Goal: Task Accomplishment & Management: Manage account settings

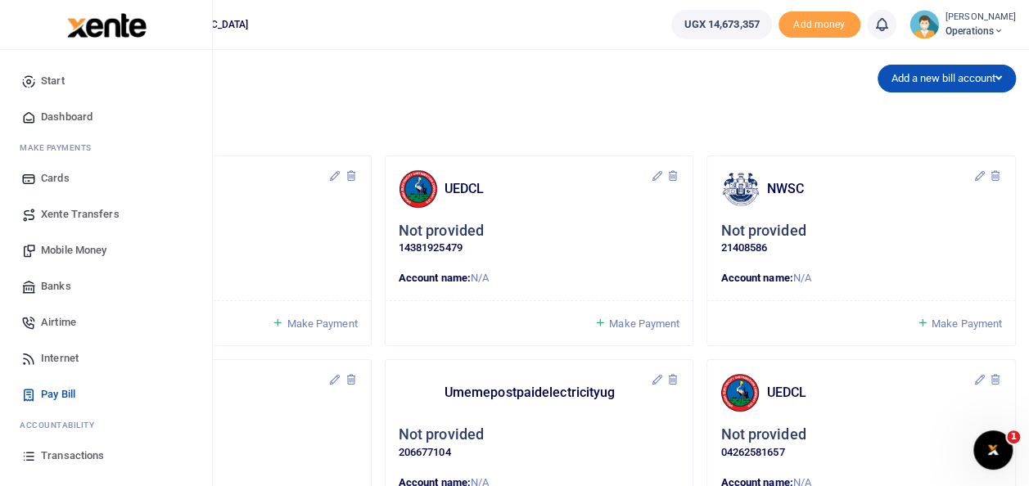
scroll to position [97, 0]
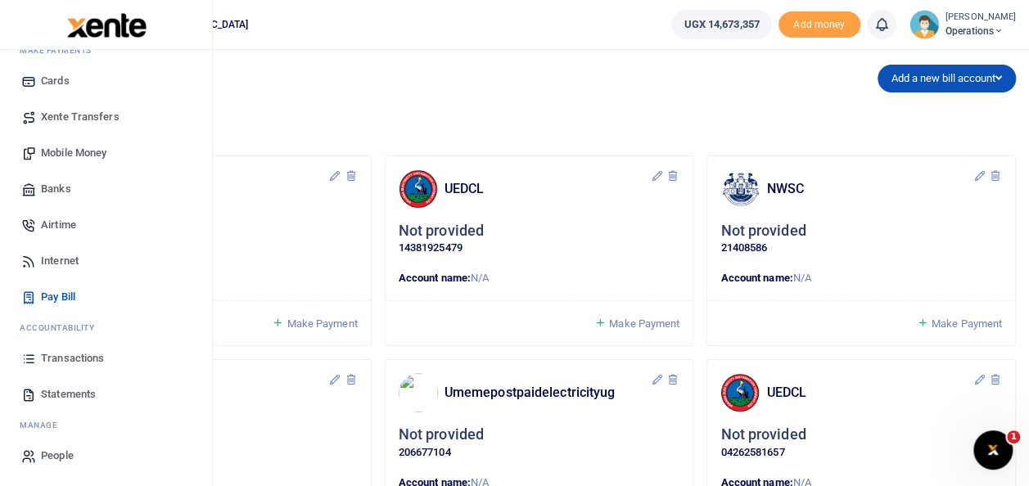
click at [52, 401] on span "Statements" at bounding box center [68, 395] width 55 height 16
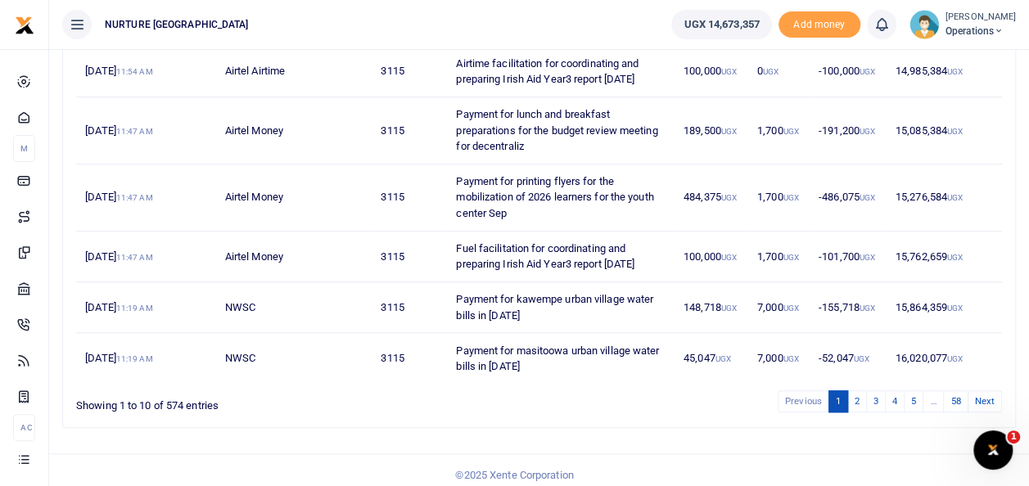
scroll to position [454, 0]
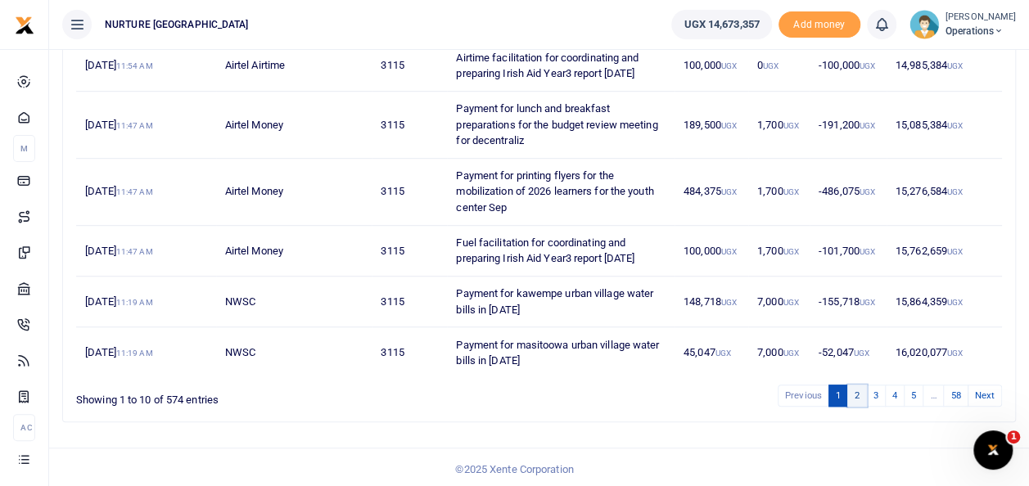
click at [860, 391] on link "2" at bounding box center [858, 396] width 20 height 22
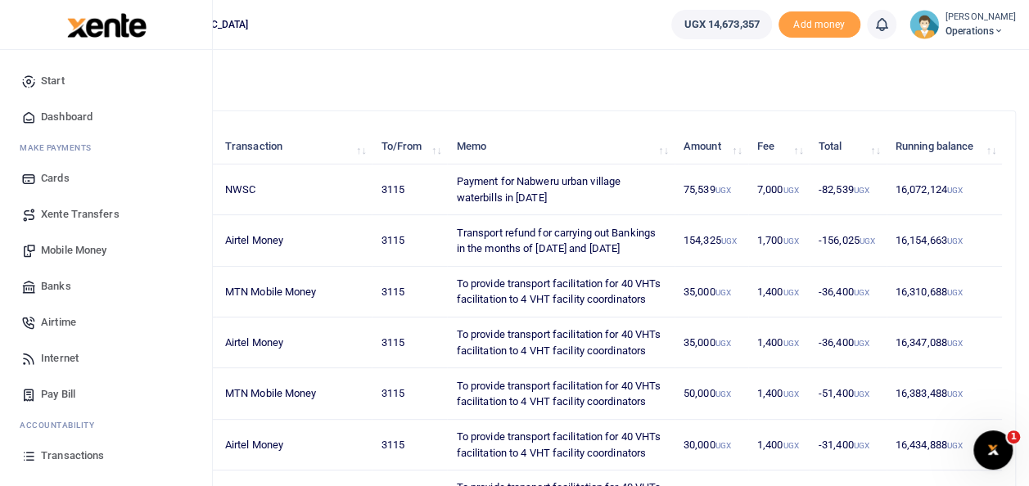
scroll to position [74, 0]
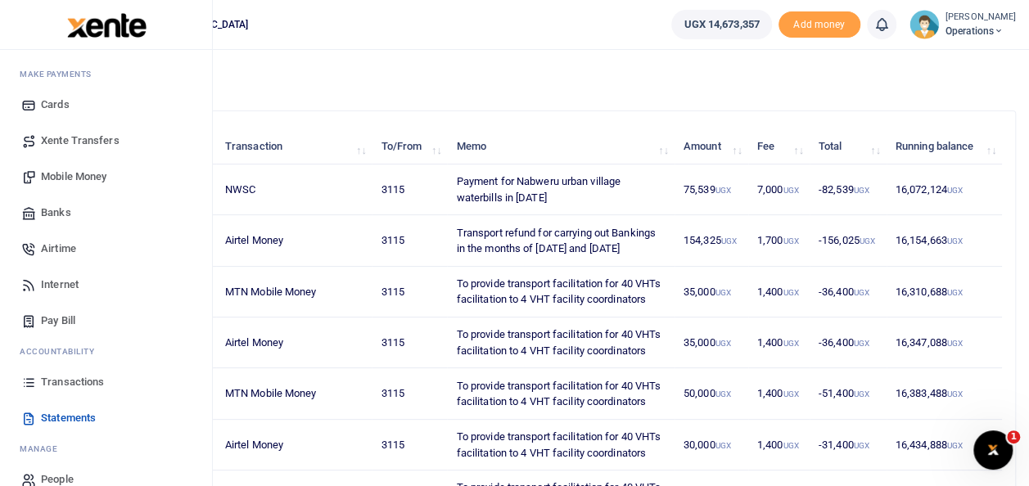
click at [82, 383] on span "Transactions" at bounding box center [72, 382] width 63 height 16
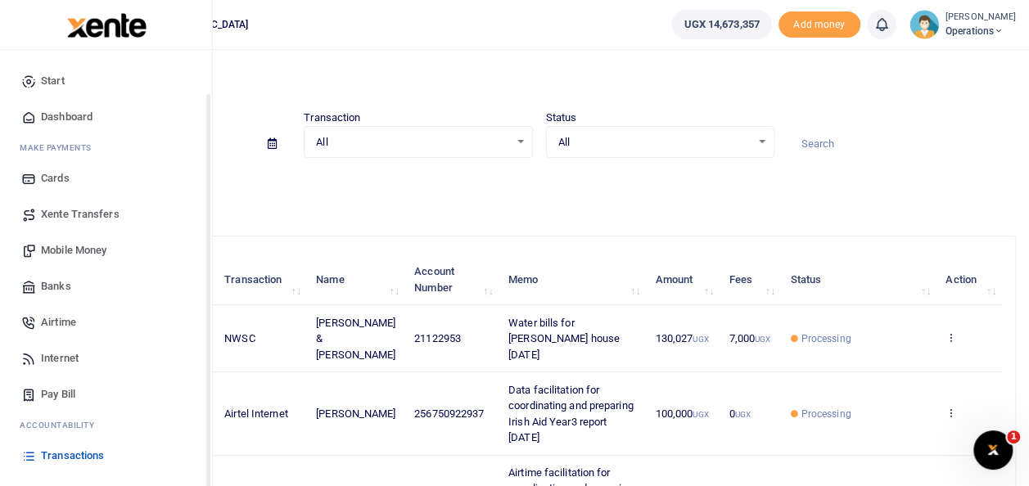
scroll to position [77, 0]
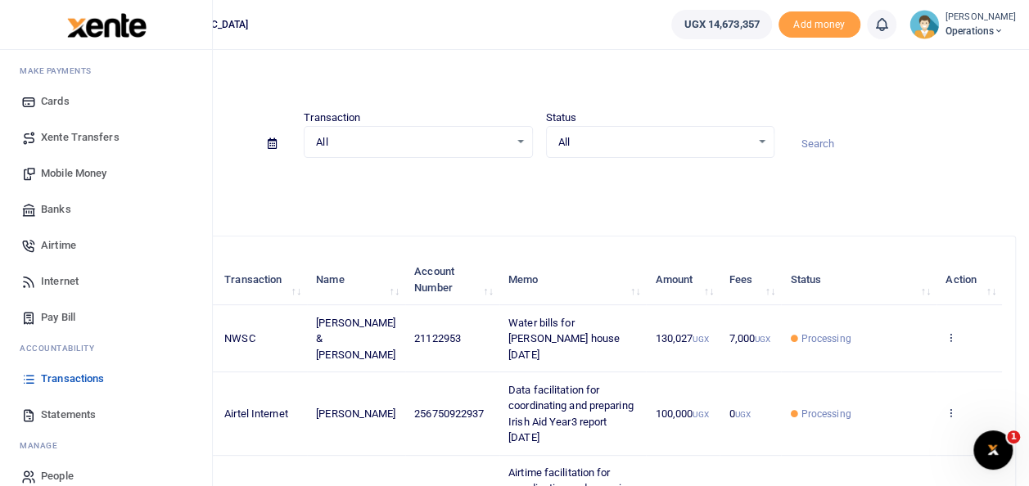
click at [86, 411] on span "Statements" at bounding box center [68, 415] width 55 height 16
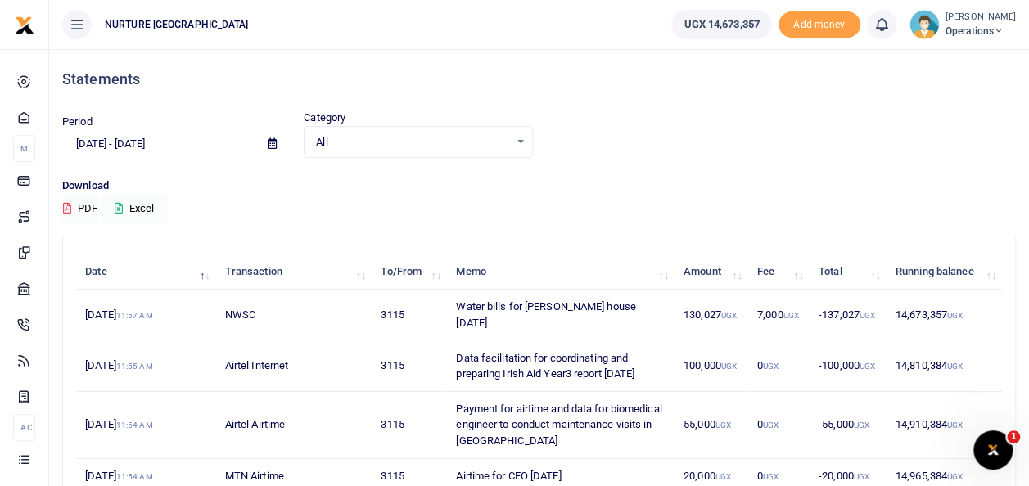
click at [138, 138] on input "[DATE] - [DATE]" at bounding box center [158, 144] width 192 height 28
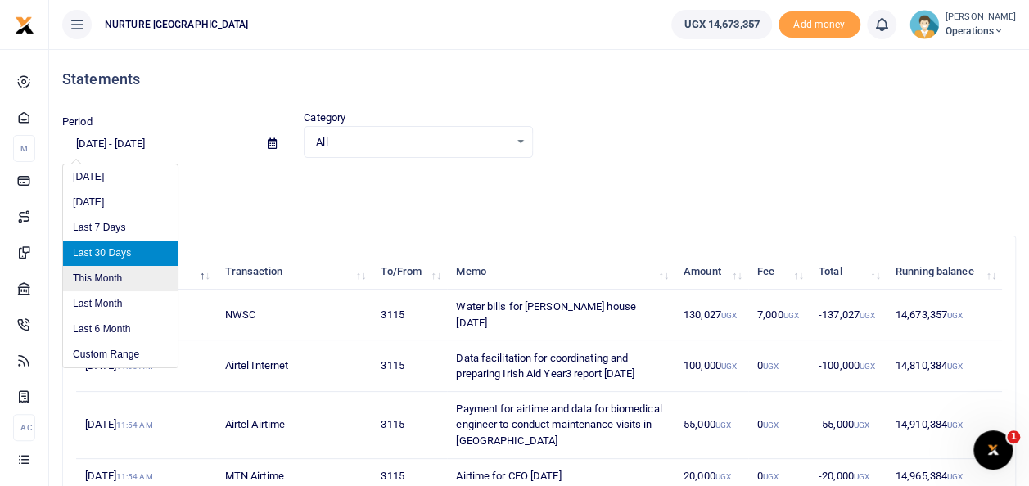
click at [115, 282] on li "This Month" at bounding box center [120, 278] width 115 height 25
type input "[DATE] - [DATE]"
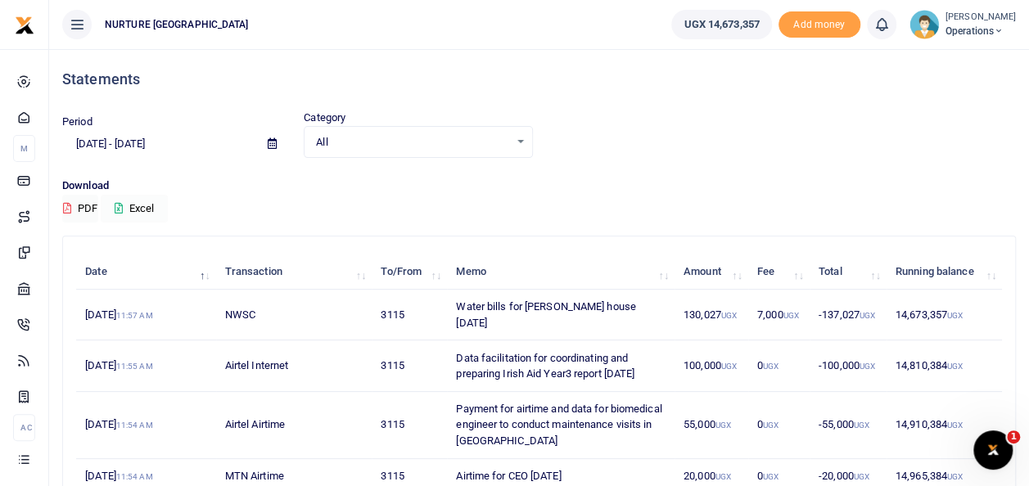
click at [151, 206] on button "Excel" at bounding box center [134, 209] width 67 height 28
